Goal: Information Seeking & Learning: Learn about a topic

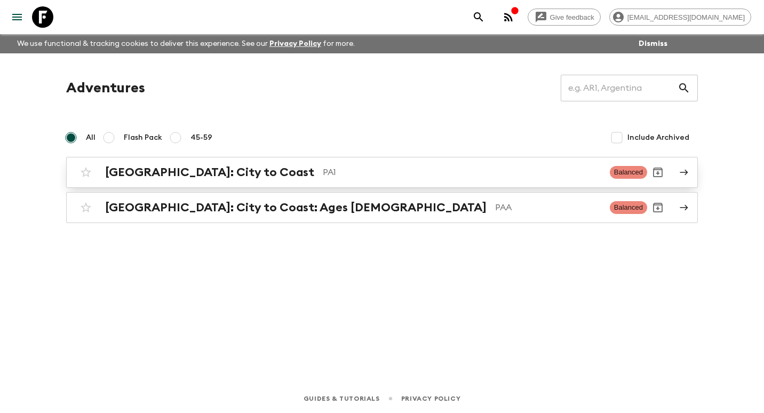
click at [180, 175] on h2 "[GEOGRAPHIC_DATA]: City to Coast" at bounding box center [209, 172] width 209 height 14
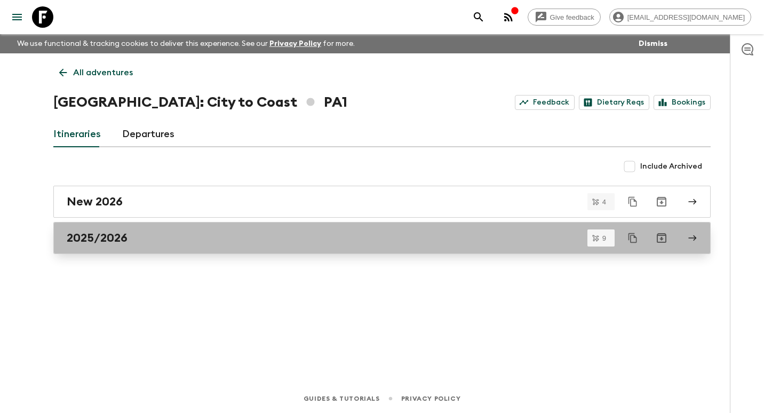
click at [143, 233] on div "2025/2026" at bounding box center [372, 238] width 610 height 14
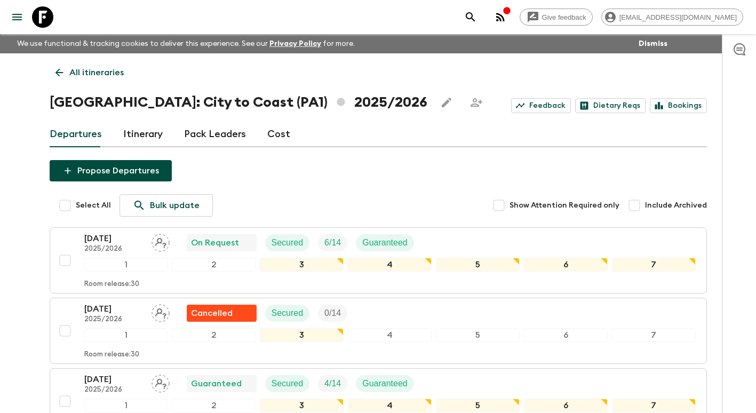
click at [157, 137] on link "Itinerary" at bounding box center [142, 135] width 39 height 26
